Goal: Check status: Check status

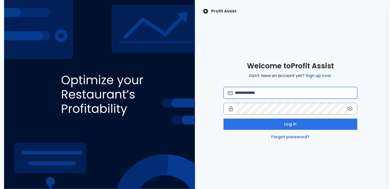
click at [264, 94] on input "email" at bounding box center [294, 92] width 118 height 11
type input "**********"
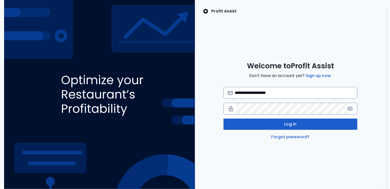
click at [271, 126] on button "Log in" at bounding box center [291, 124] width 134 height 11
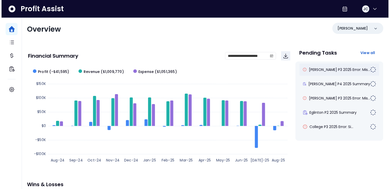
scroll to position [1, 0]
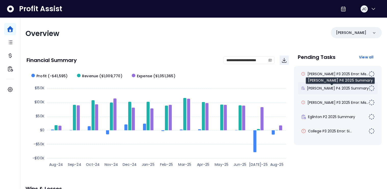
click at [321, 89] on span "[PERSON_NAME] P4 2025 Summary" at bounding box center [338, 88] width 62 height 5
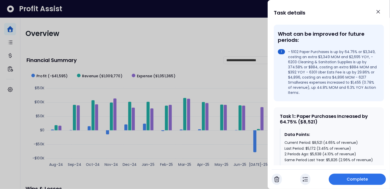
scroll to position [169, 0]
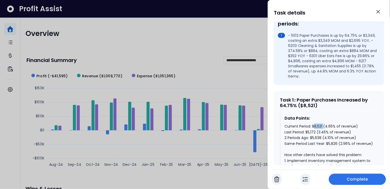
drag, startPoint x: 323, startPoint y: 117, endPoint x: 314, endPoint y: 118, distance: 9.5
click at [314, 123] on div "Current Period: $8,521 (4.65% of revenue) Last Period: $5,172 (3.45% of revenue…" at bounding box center [329, 183] width 89 height 120
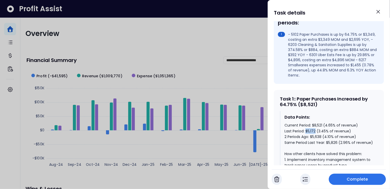
drag, startPoint x: 306, startPoint y: 122, endPoint x: 316, endPoint y: 122, distance: 9.7
click at [316, 122] on div "Current Period: $8,521 (4.65% of revenue) Last Period: $5,172 (3.45% of revenue…" at bounding box center [329, 182] width 89 height 120
drag, startPoint x: 311, startPoint y: 128, endPoint x: 326, endPoint y: 128, distance: 14.0
click at [326, 128] on div "Current Period: $8,521 (4.65% of revenue) Last Period: $5,172 (3.45% of revenue…" at bounding box center [329, 182] width 89 height 120
drag, startPoint x: 326, startPoint y: 133, endPoint x: 337, endPoint y: 133, distance: 11.5
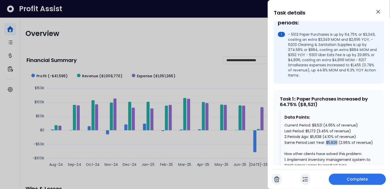
click at [337, 133] on div "Current Period: $8,521 (4.65% of revenue) Last Period: $5,172 (3.45% of revenue…" at bounding box center [329, 182] width 89 height 120
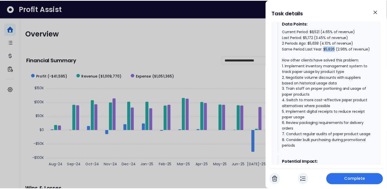
scroll to position [281, 0]
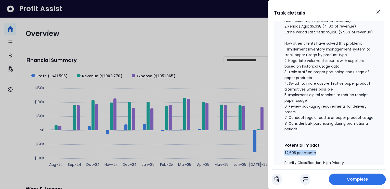
drag, startPoint x: 284, startPoint y: 156, endPoint x: 320, endPoint y: 154, distance: 36.5
click at [320, 154] on div "Potential Impact: $2,695 per month Priority Classification: High Priority" at bounding box center [329, 153] width 98 height 29
click at [380, 11] on icon "Close" at bounding box center [379, 12] width 6 height 6
